Goal: Information Seeking & Learning: Learn about a topic

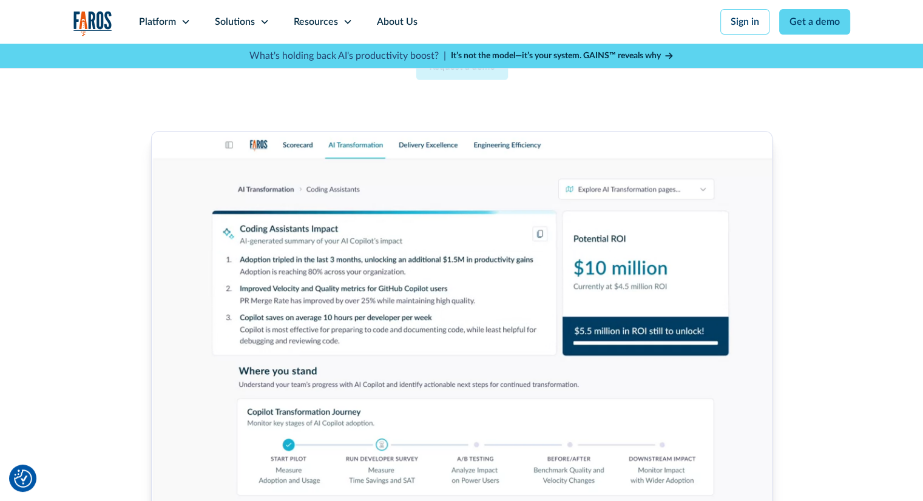
scroll to position [333, 0]
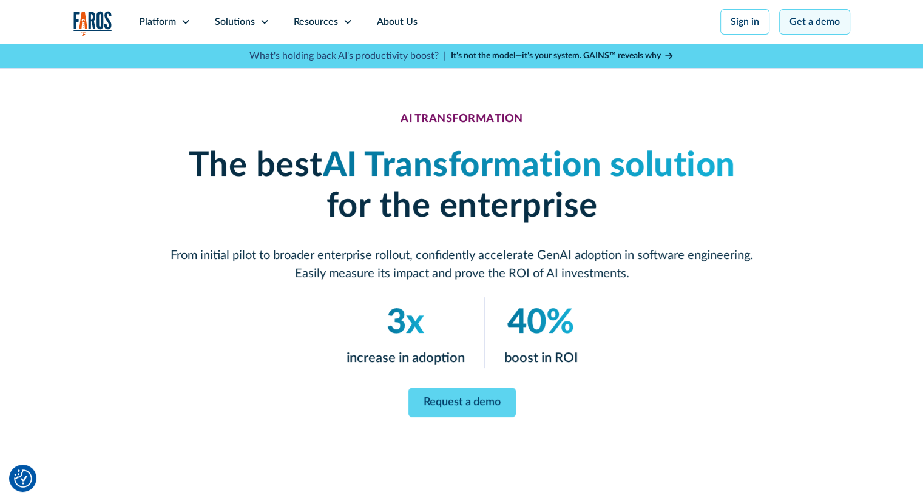
click at [798, 22] on link "Get a demo" at bounding box center [814, 21] width 71 height 25
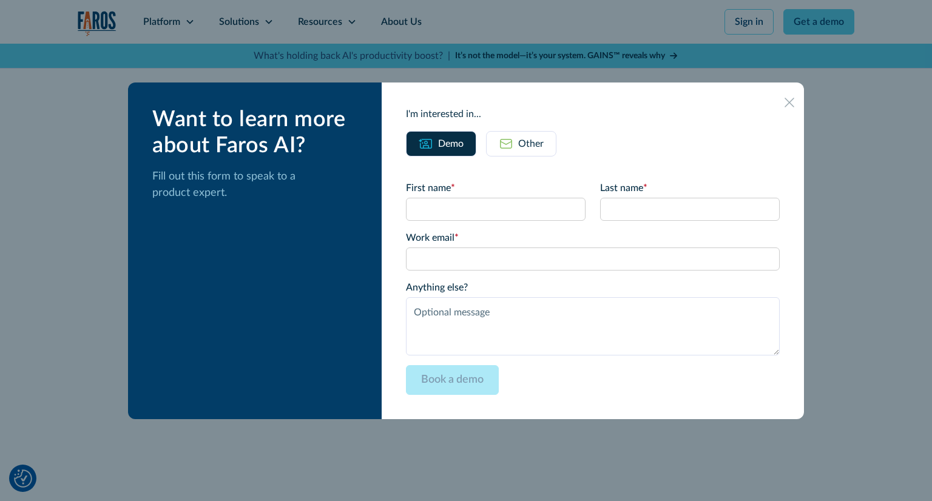
click at [785, 107] on div at bounding box center [790, 102] width 10 height 10
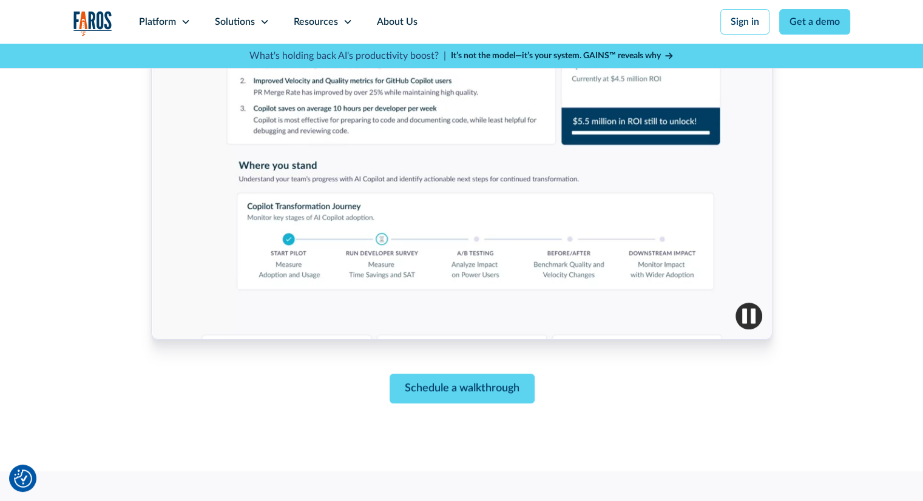
scroll to position [522, 0]
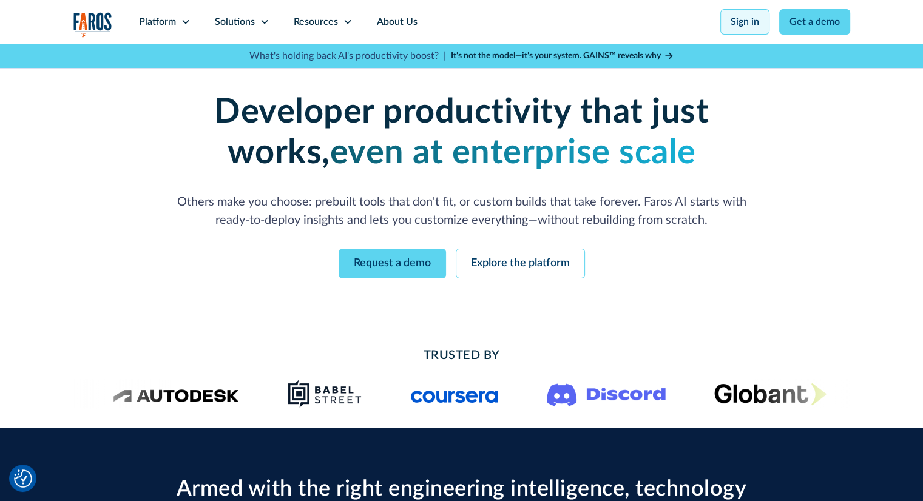
click at [742, 20] on link "Sign in" at bounding box center [745, 21] width 49 height 25
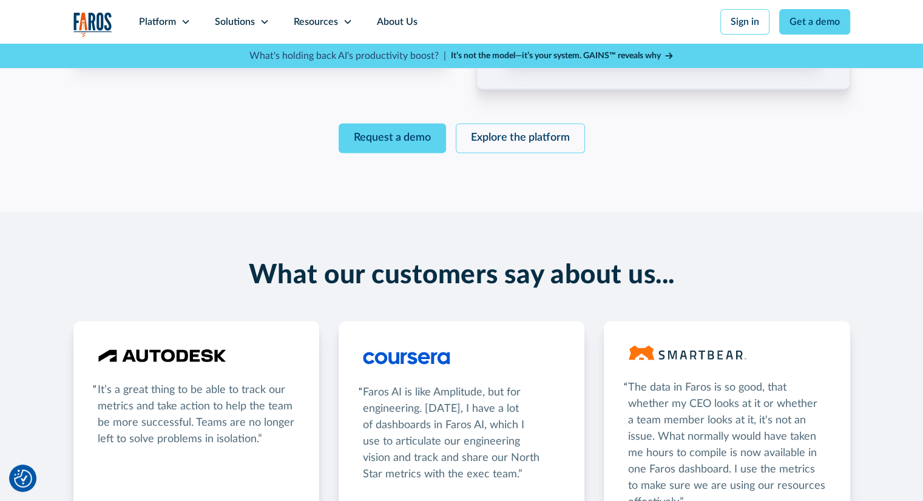
scroll to position [1976, 0]
click at [483, 137] on link "Explore the platform" at bounding box center [520, 138] width 129 height 30
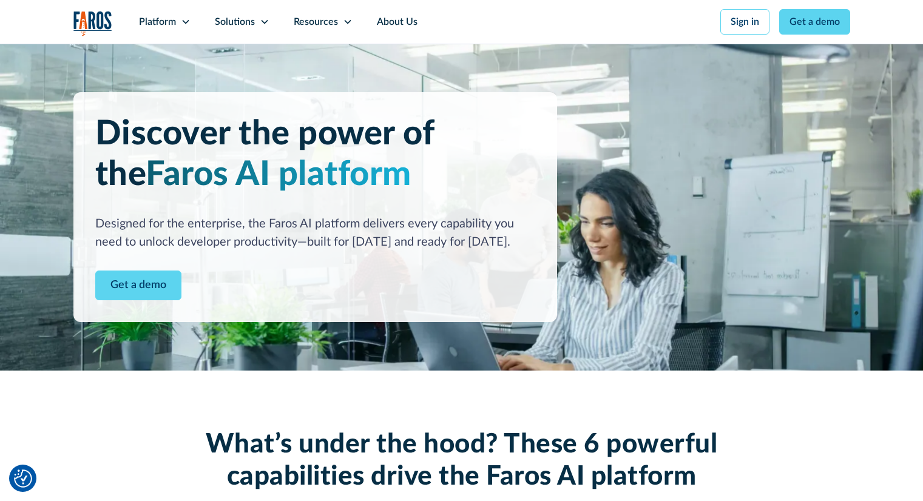
click at [262, 22] on icon at bounding box center [265, 22] width 10 height 10
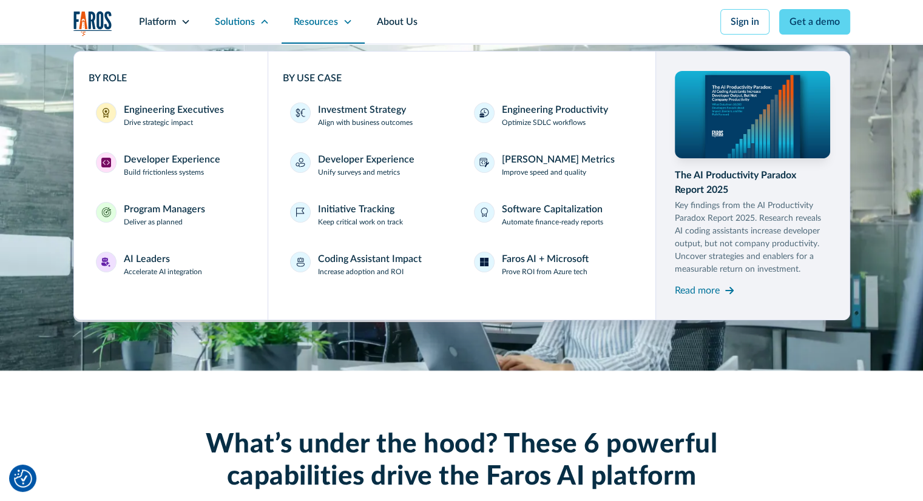
click at [307, 25] on div "Resources" at bounding box center [316, 22] width 44 height 15
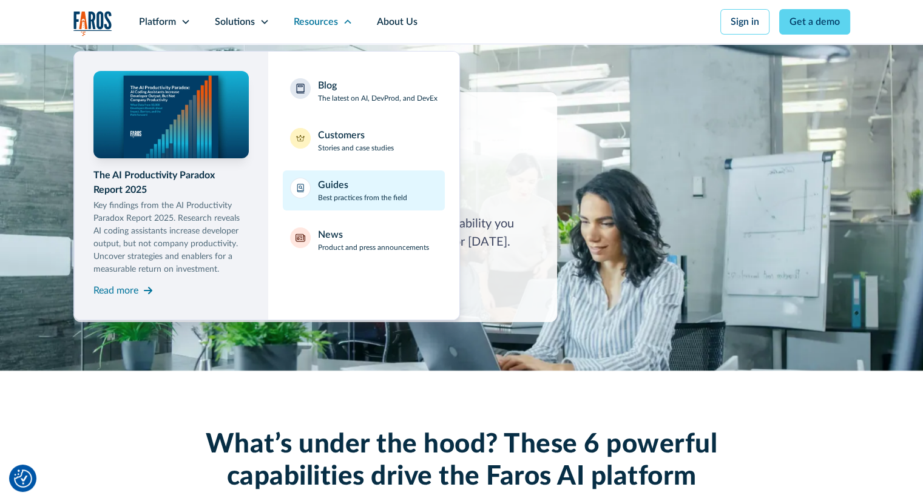
click at [333, 191] on div "Guides" at bounding box center [333, 185] width 30 height 15
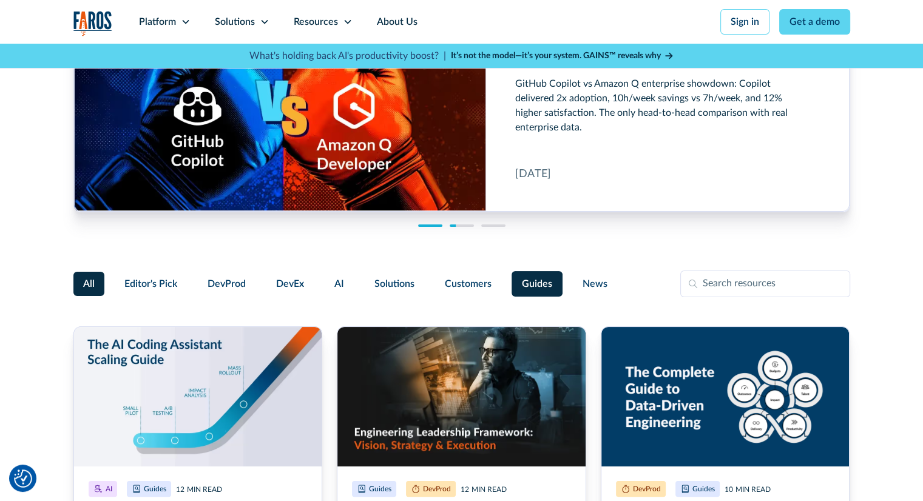
scroll to position [92, 0]
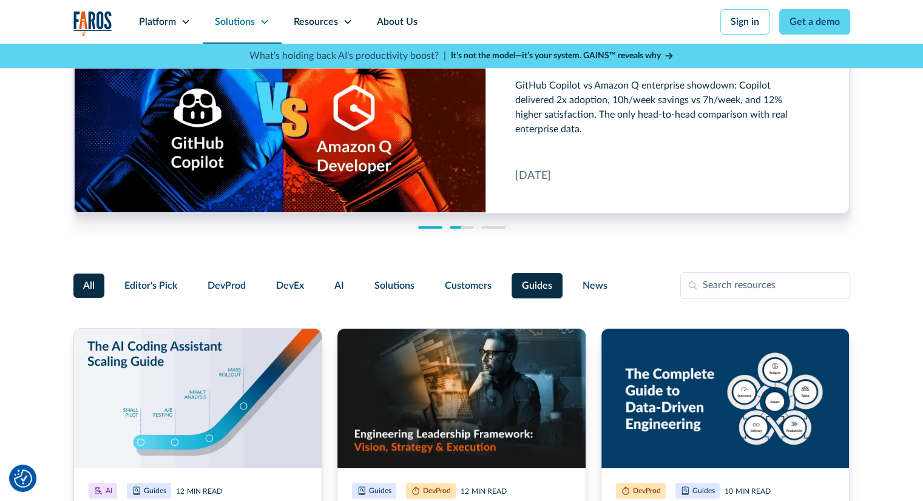
click at [263, 22] on icon at bounding box center [264, 22] width 7 height 4
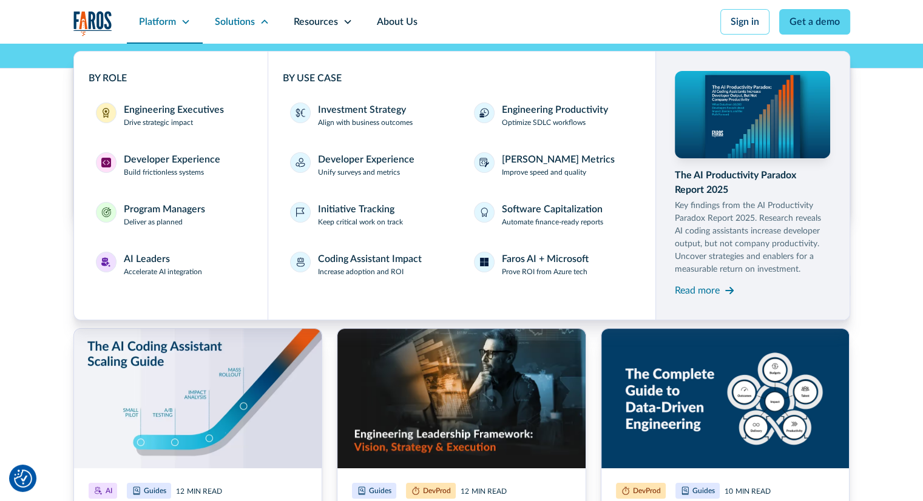
click at [163, 16] on div "Platform" at bounding box center [157, 22] width 37 height 15
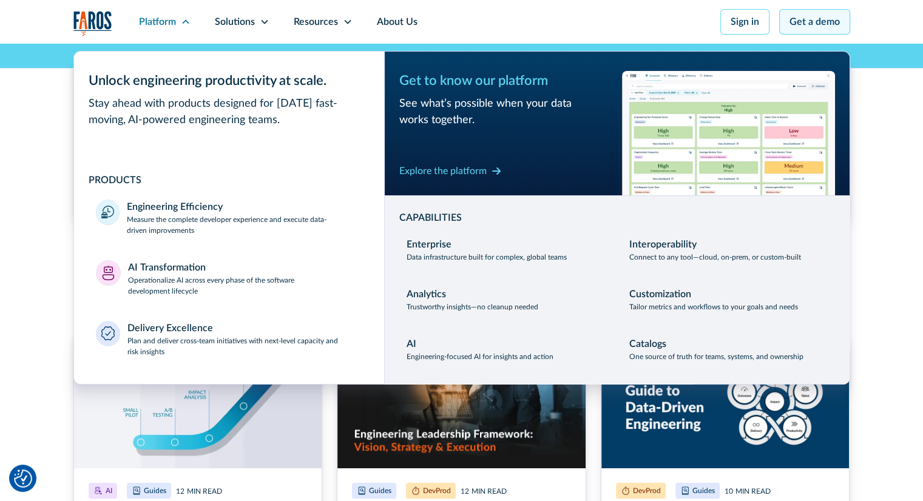
click at [795, 23] on link "Get a demo" at bounding box center [814, 21] width 71 height 25
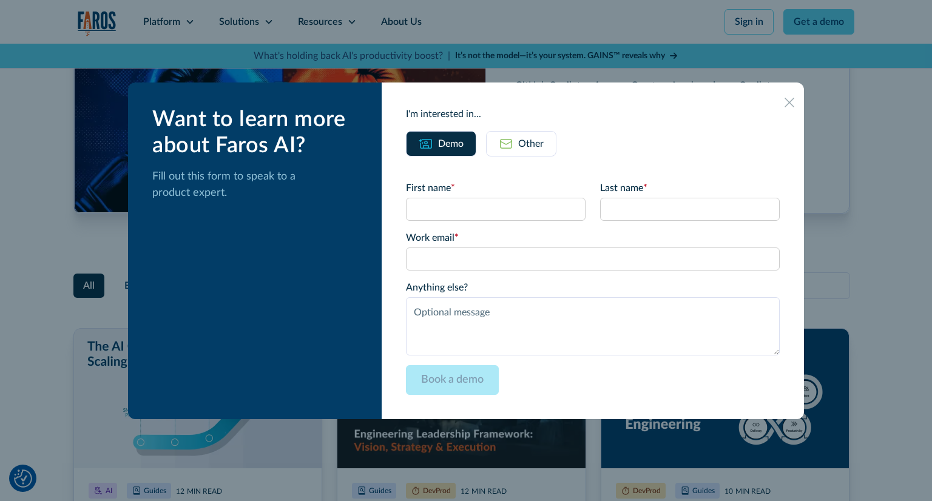
click at [544, 142] on div "Other" at bounding box center [530, 144] width 25 height 15
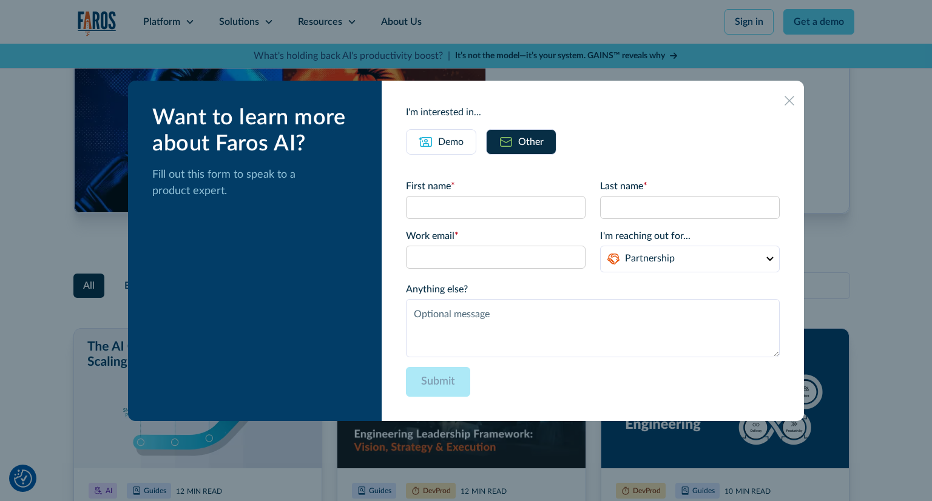
click at [780, 100] on div at bounding box center [789, 99] width 19 height 19
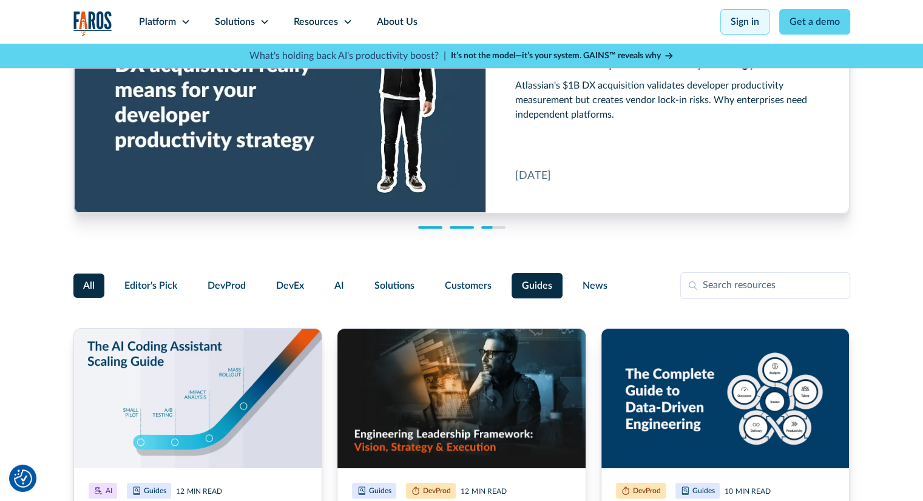
click at [750, 18] on link "Sign in" at bounding box center [745, 21] width 49 height 25
